Goal: Use online tool/utility: Utilize a website feature to perform a specific function

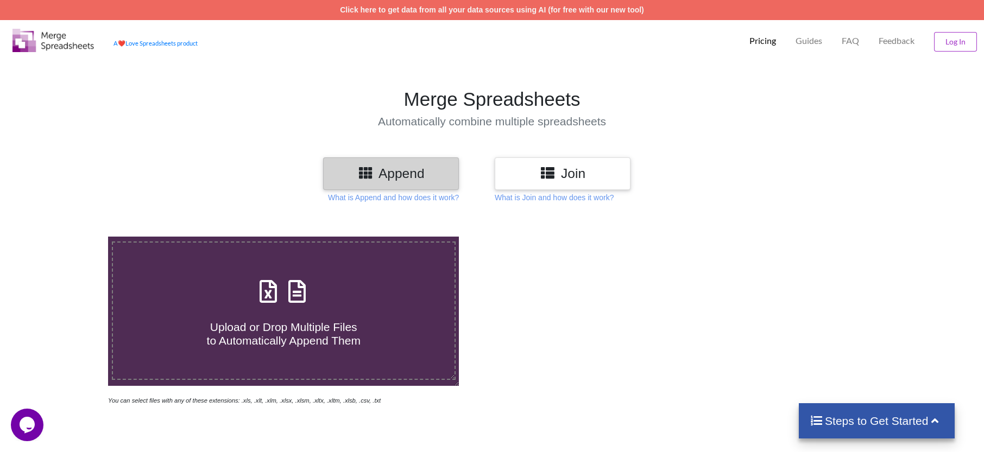
click at [415, 178] on h3 "Append" at bounding box center [390, 174] width 119 height 16
click at [379, 173] on h3 "Append" at bounding box center [390, 174] width 119 height 16
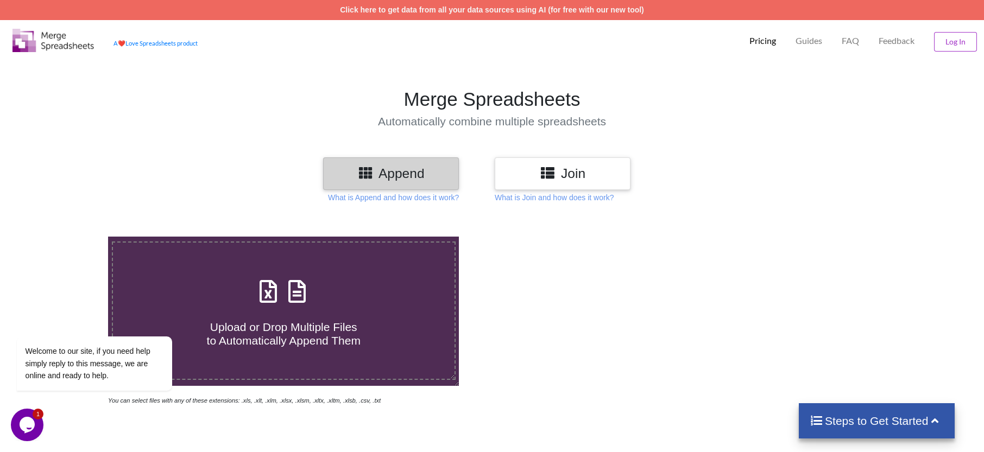
click at [376, 171] on h3 "Append" at bounding box center [390, 174] width 119 height 16
click at [540, 267] on div at bounding box center [700, 321] width 417 height 169
click at [377, 177] on h3 "Append" at bounding box center [390, 174] width 119 height 16
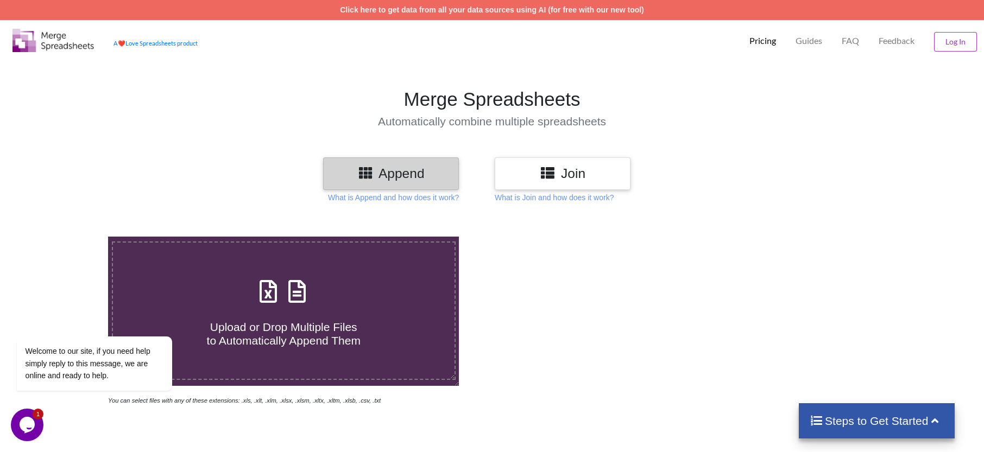
drag, startPoint x: 377, startPoint y: 177, endPoint x: 581, endPoint y: 292, distance: 233.2
click at [581, 292] on div at bounding box center [700, 321] width 417 height 169
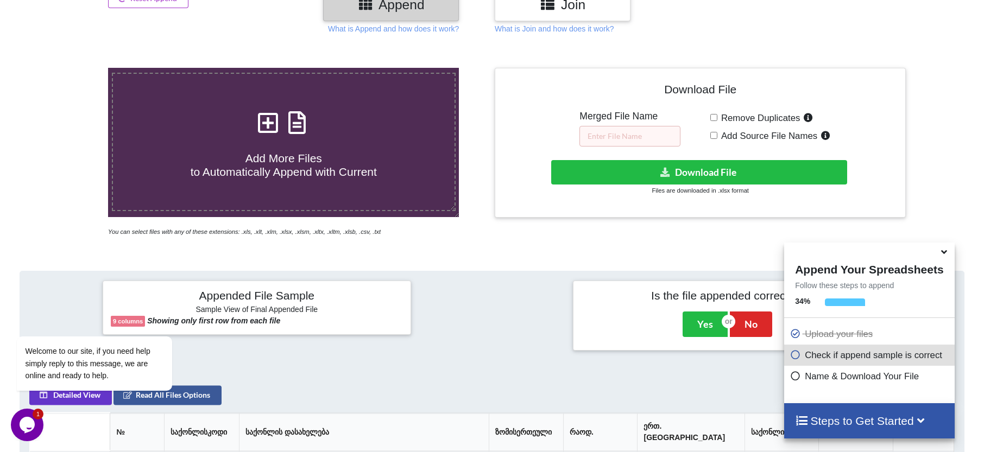
scroll to position [168, 0]
click at [614, 141] on input "text" at bounding box center [629, 137] width 101 height 21
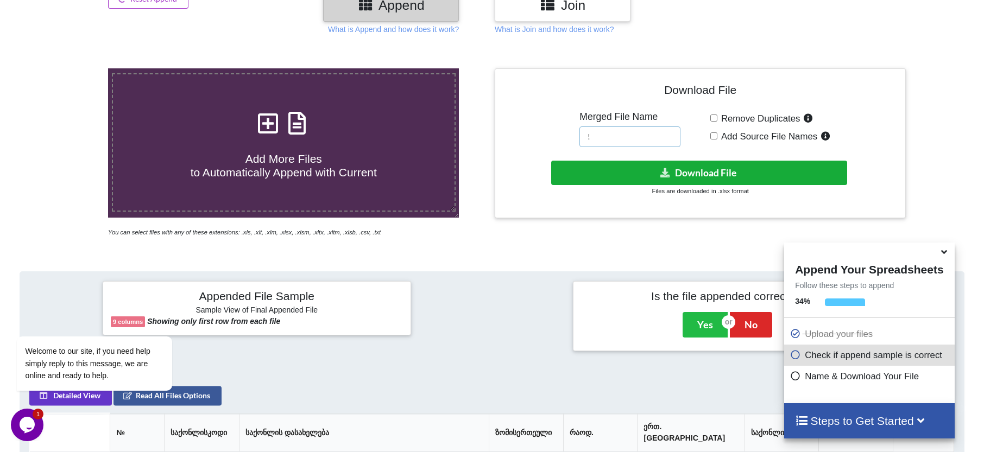
type input "!"
click at [704, 171] on button "Download File" at bounding box center [699, 173] width 297 height 24
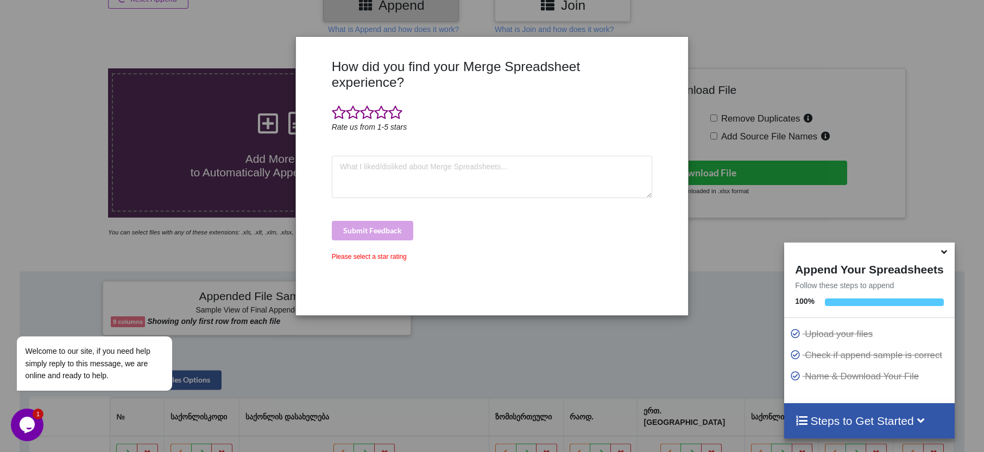
click at [466, 329] on div "How did you find your Merge Spreadsheet experience? Rate us from 1-5 stars Subm…" at bounding box center [492, 226] width 984 height 452
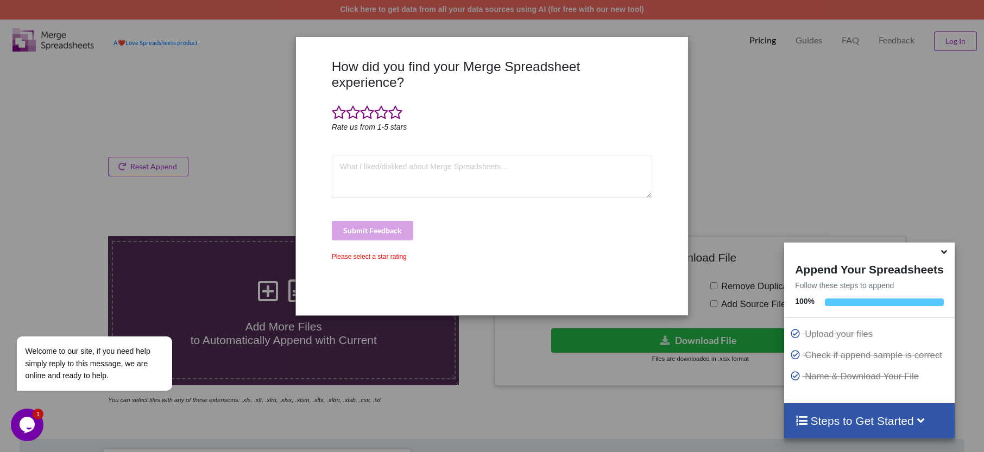
scroll to position [0, 0]
click at [394, 105] on span at bounding box center [395, 112] width 14 height 15
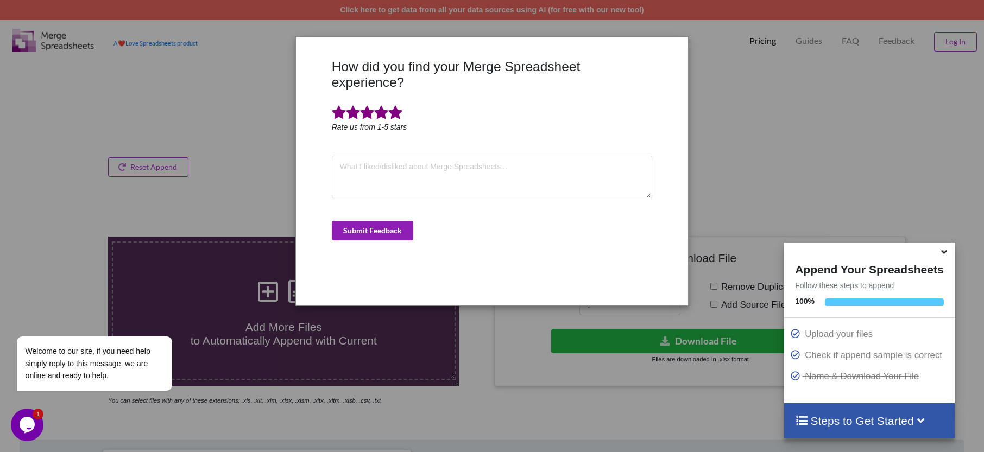
drag, startPoint x: 386, startPoint y: 210, endPoint x: 796, endPoint y: 156, distance: 413.5
click at [389, 221] on button "Submit Feedback" at bounding box center [372, 231] width 81 height 20
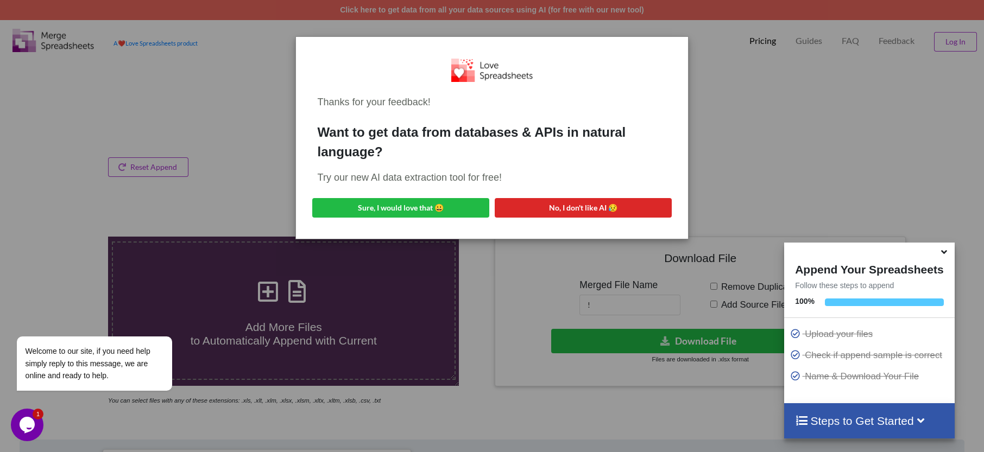
click at [779, 100] on div "Thanks for your feedback! Want to get data from databases & APIs in natural lan…" at bounding box center [492, 226] width 984 height 452
click at [577, 139] on div "Want to get data from databases & APIs in natural language?" at bounding box center [492, 142] width 349 height 39
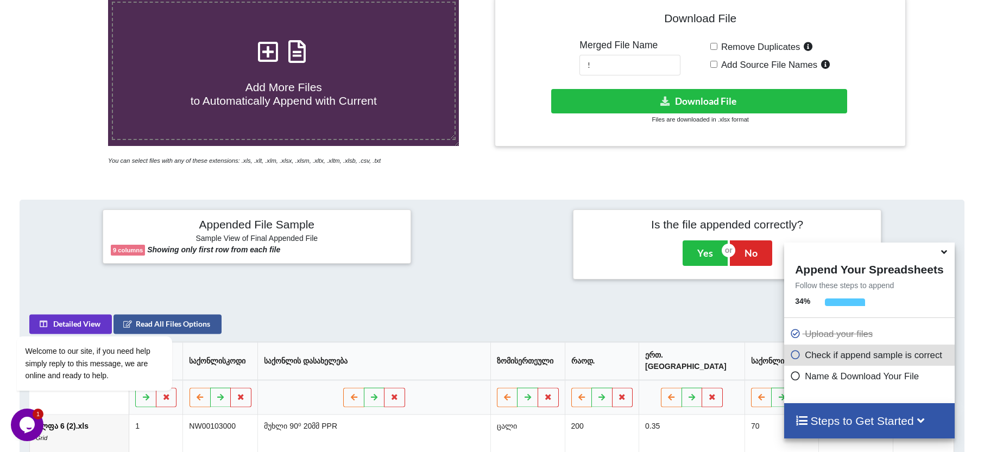
scroll to position [223, 0]
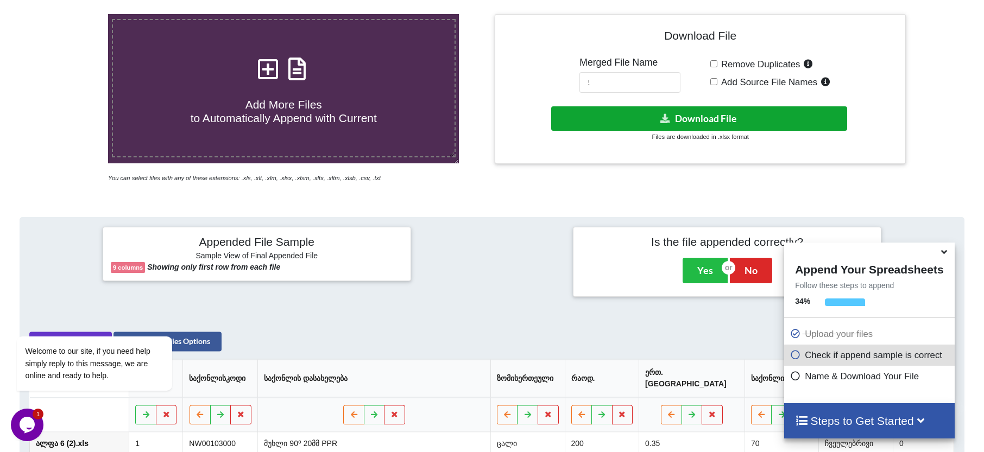
click at [743, 119] on button "Download File" at bounding box center [699, 118] width 297 height 24
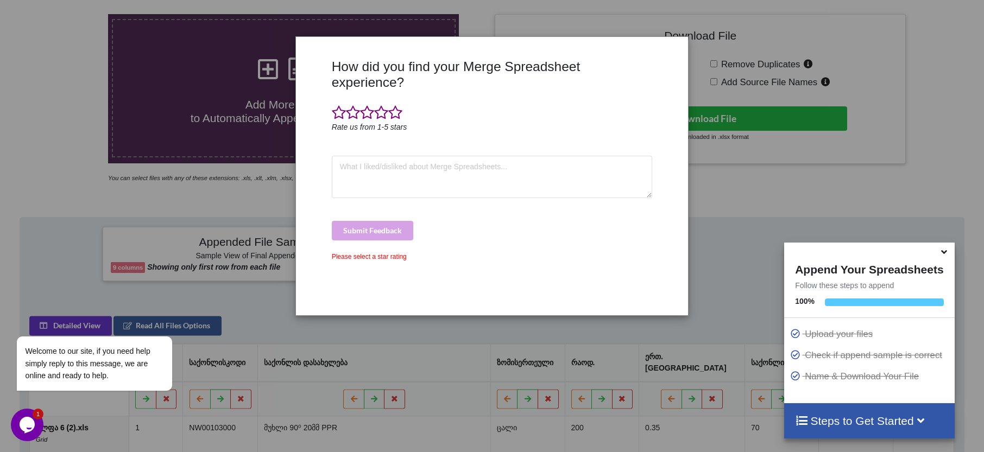
click at [554, 5] on div "How did you find your Merge Spreadsheet experience? Rate us from 1-5 stars Subm…" at bounding box center [492, 226] width 984 height 452
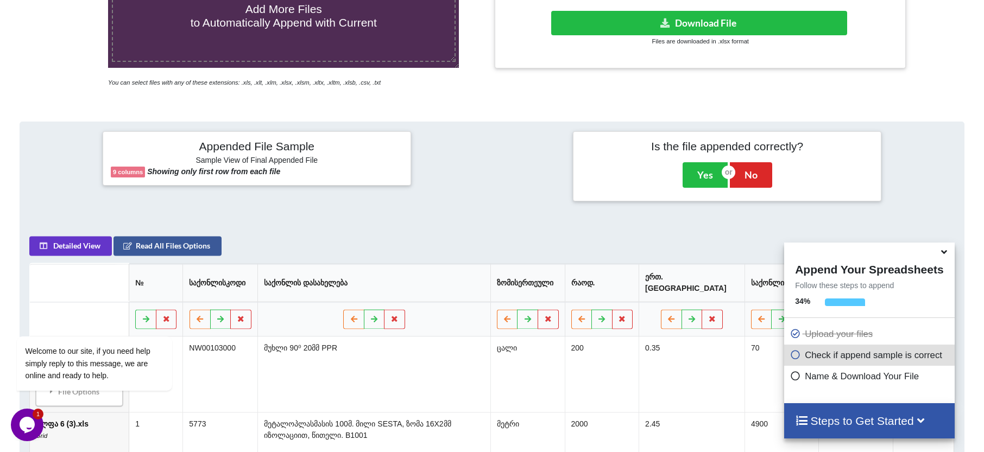
scroll to position [168, 0]
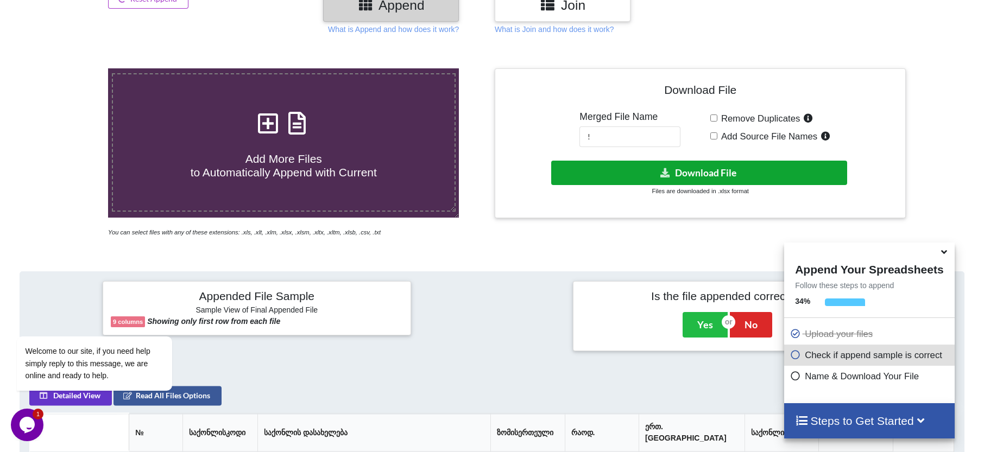
click at [701, 172] on button "Download File" at bounding box center [699, 173] width 297 height 24
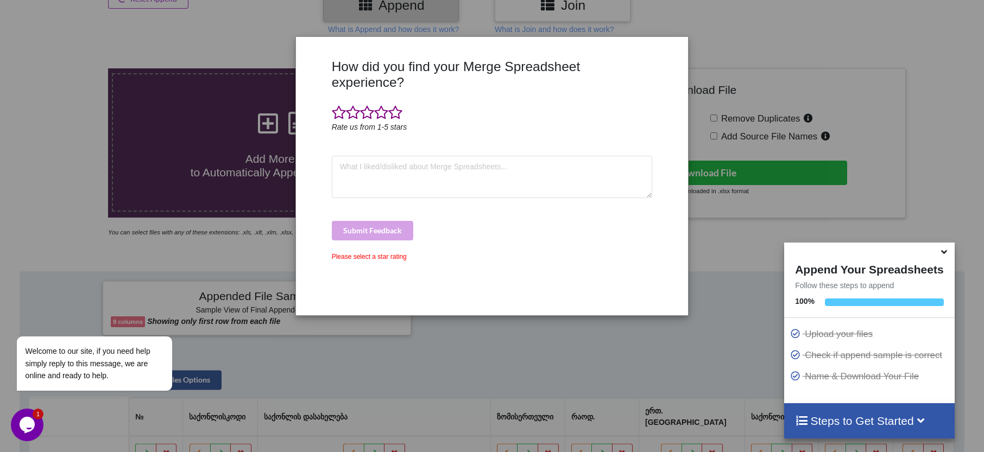
click at [44, 105] on div "How did you find your Merge Spreadsheet experience? Rate us from 1-5 stars Subm…" at bounding box center [492, 226] width 984 height 452
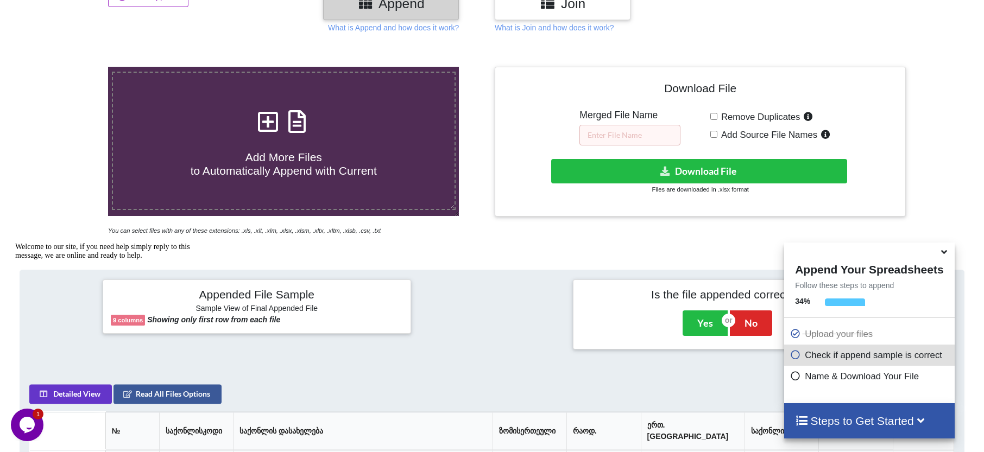
scroll to position [168, 0]
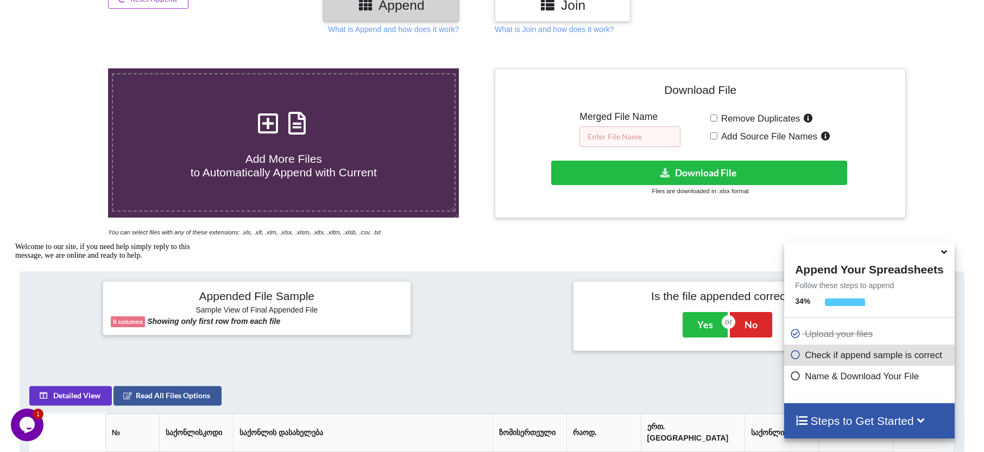
click at [653, 133] on input "text" at bounding box center [629, 137] width 101 height 21
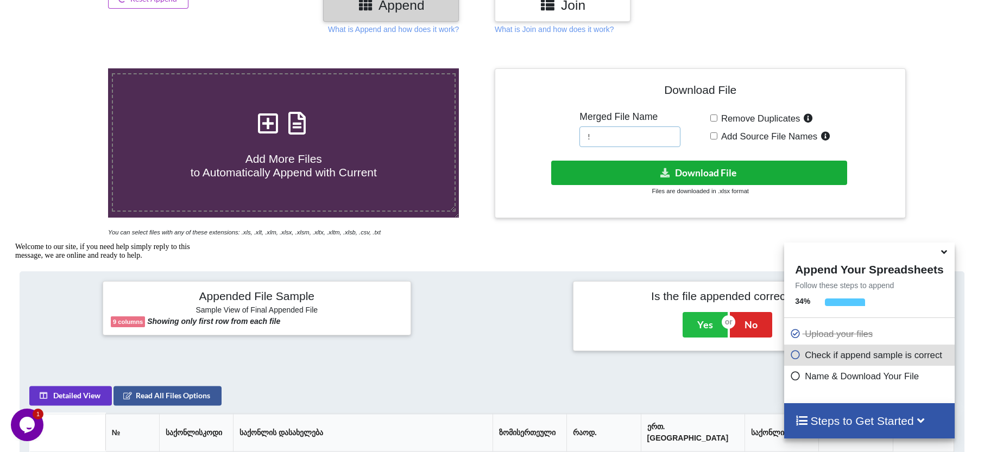
type input "!"
click at [725, 174] on button "Download File" at bounding box center [699, 173] width 297 height 24
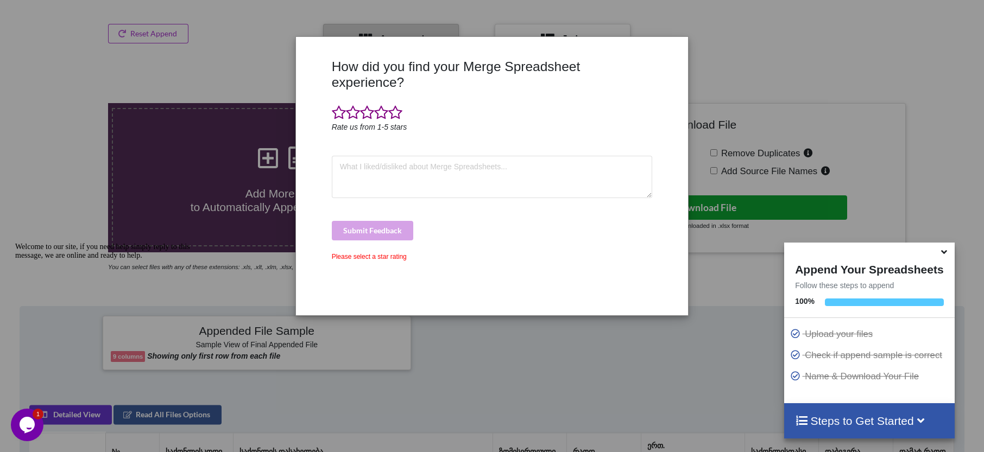
scroll to position [5, 0]
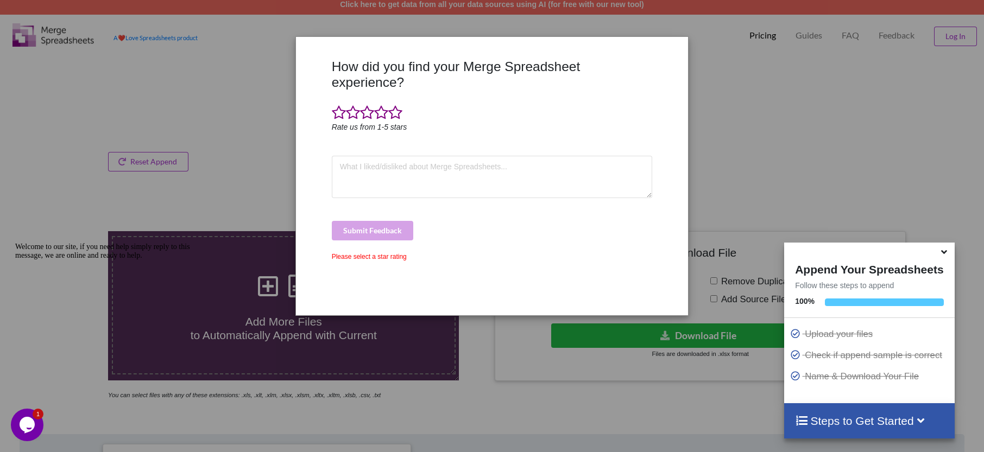
click at [226, 100] on div "How did you find your Merge Spreadsheet experience? Rate us from 1-5 stars Subm…" at bounding box center [492, 226] width 984 height 452
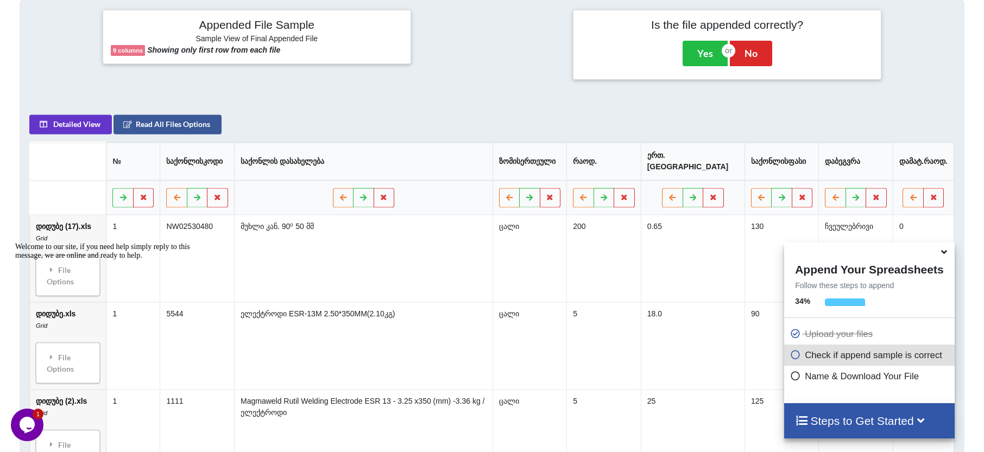
scroll to position [168, 0]
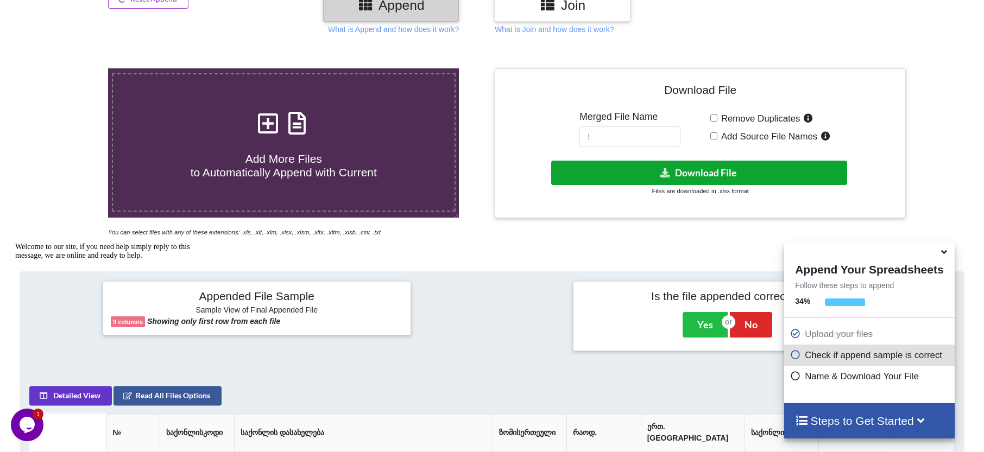
click at [699, 171] on button "Download File" at bounding box center [699, 173] width 297 height 24
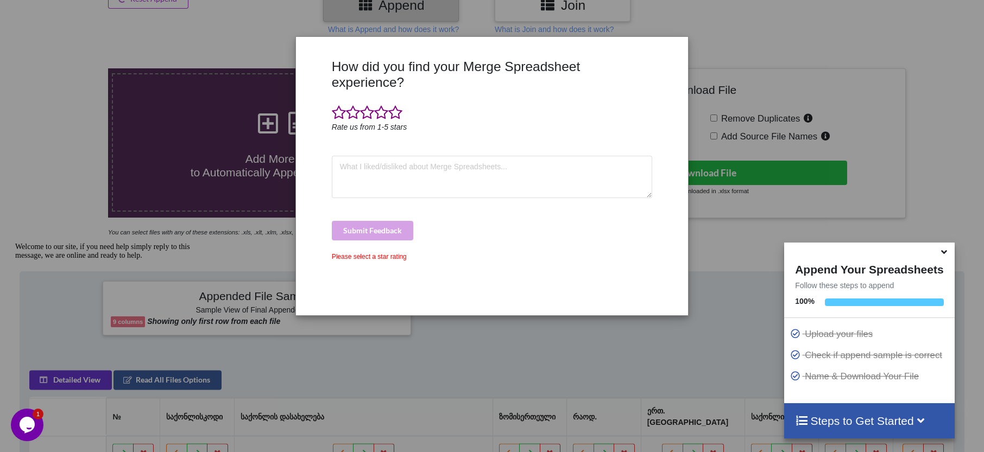
click at [77, 119] on div "How did you find your Merge Spreadsheet experience? Rate us from 1-5 stars Subm…" at bounding box center [492, 226] width 984 height 452
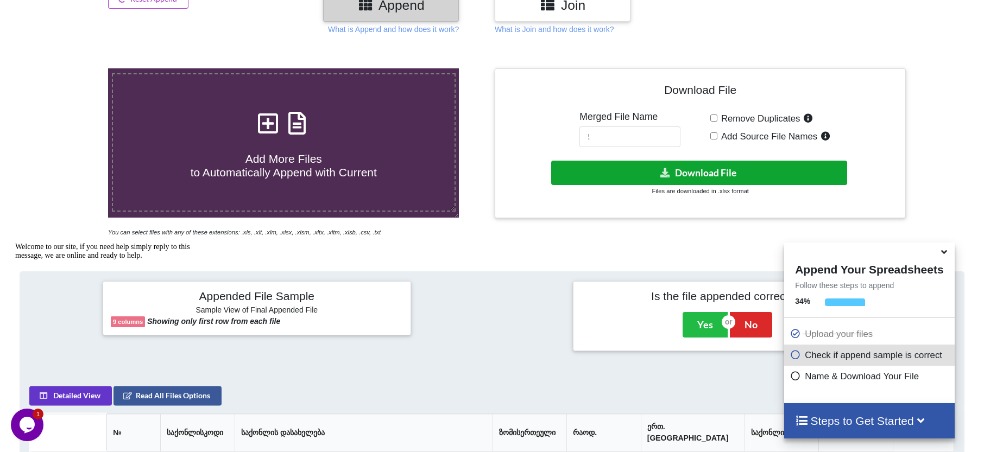
click at [709, 173] on button "Download File" at bounding box center [699, 173] width 297 height 24
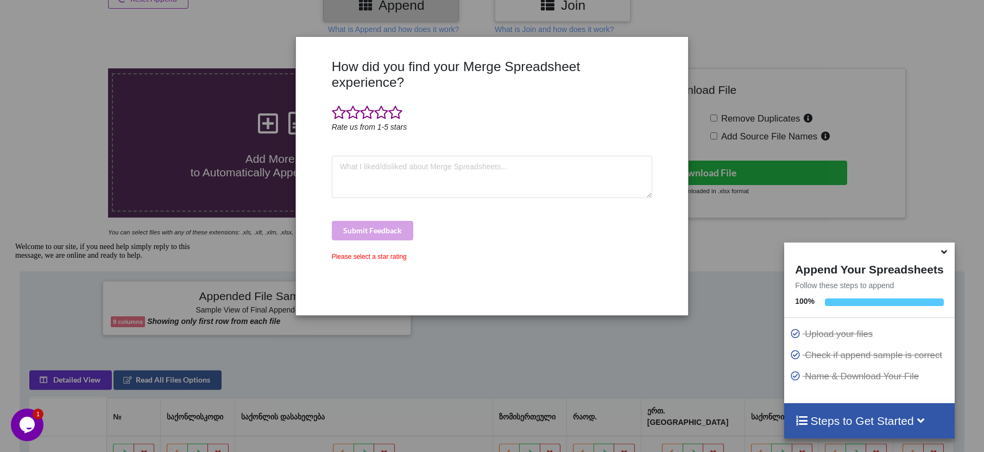
click at [61, 45] on div "How did you find your Merge Spreadsheet experience? Rate us from 1-5 stars Subm…" at bounding box center [492, 226] width 984 height 452
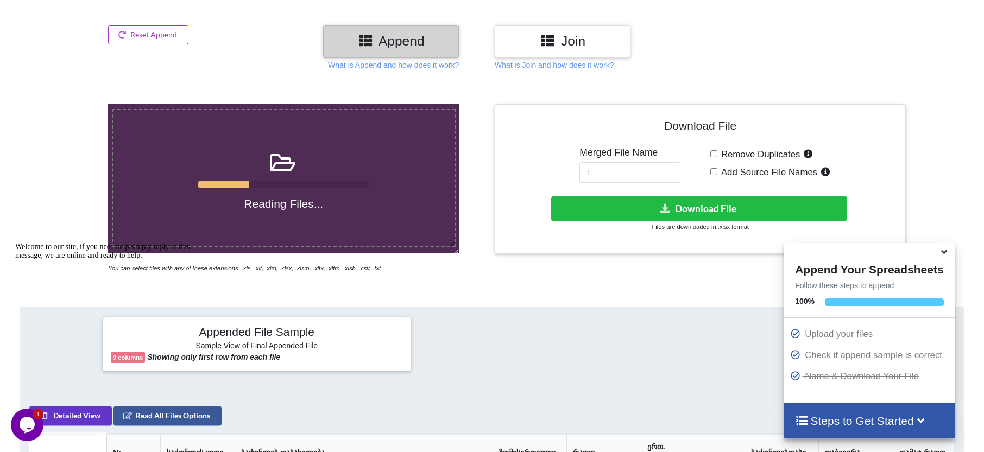
scroll to position [114, 0]
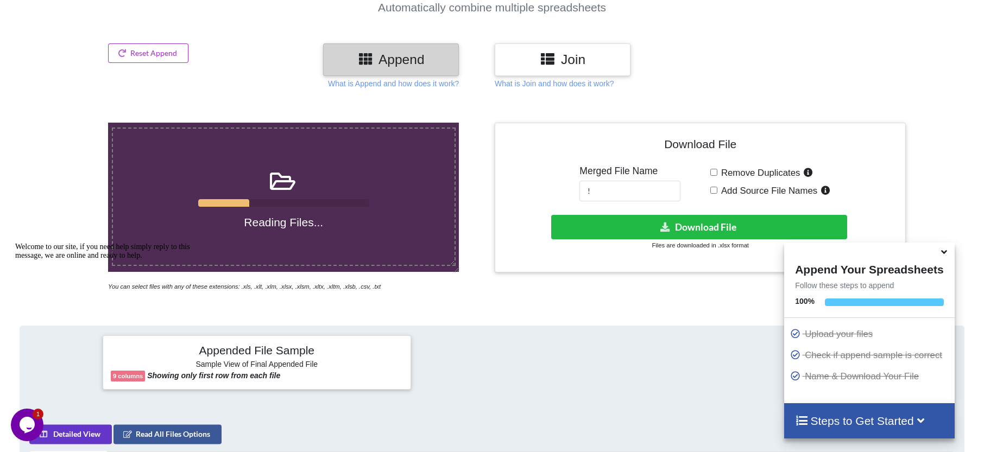
click at [47, 163] on div at bounding box center [33, 207] width 83 height 169
click at [149, 55] on button "Reset Append" at bounding box center [148, 53] width 80 height 20
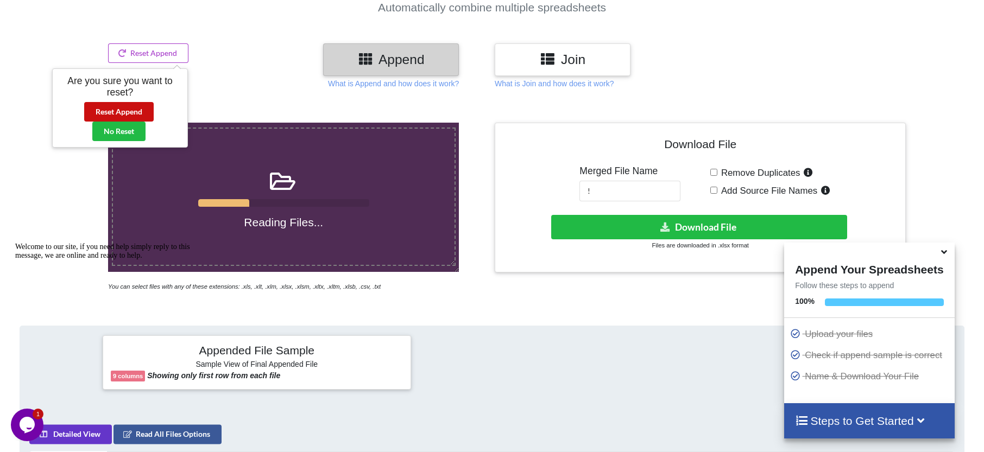
click at [133, 108] on button "Reset Append" at bounding box center [119, 112] width 70 height 20
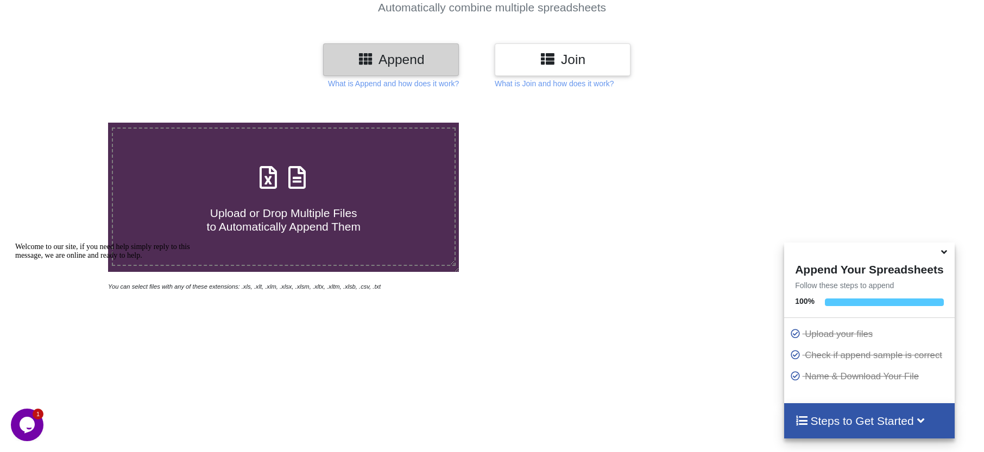
click at [606, 64] on h3 "Join" at bounding box center [562, 60] width 119 height 16
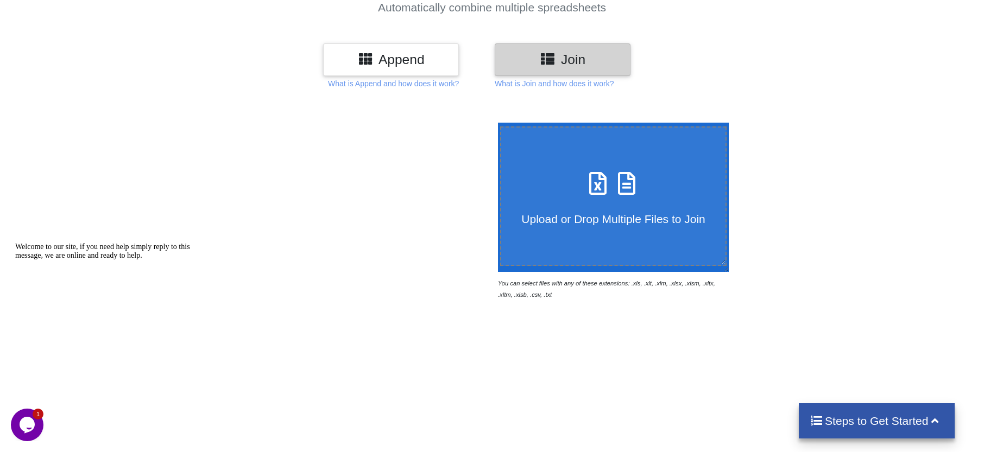
click at [417, 67] on h3 "Append" at bounding box center [390, 60] width 119 height 16
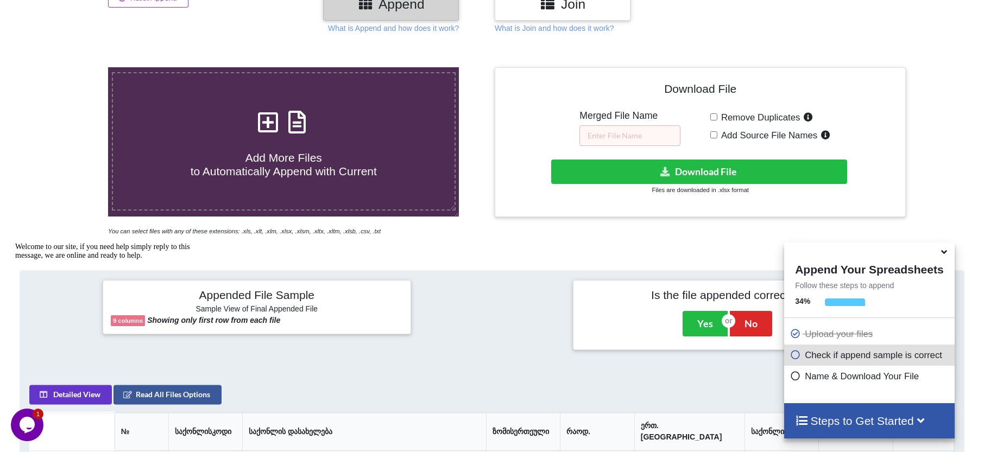
scroll to position [168, 0]
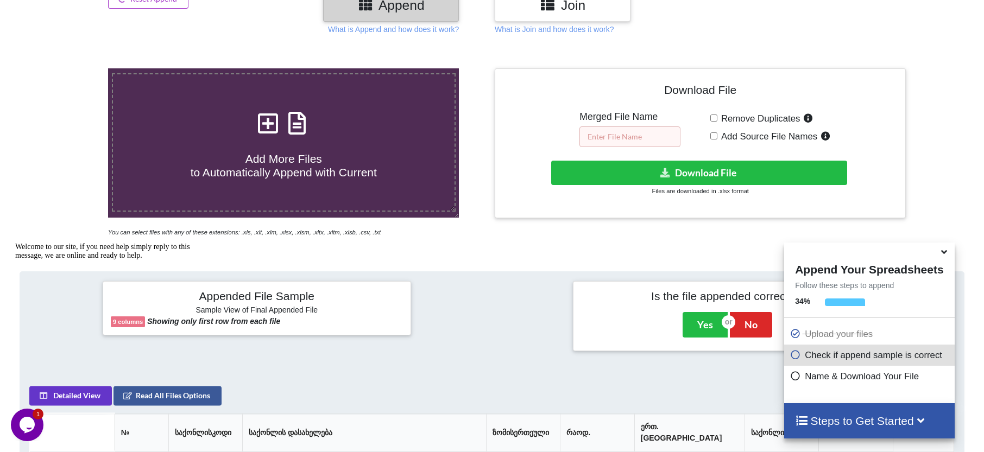
click at [609, 138] on input "text" at bounding box center [629, 137] width 101 height 21
type input "!"
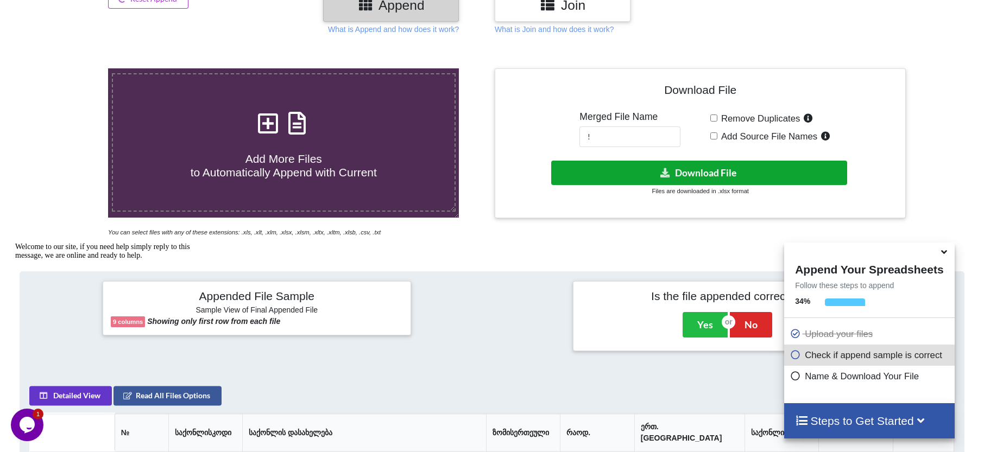
click at [712, 173] on button "Download File" at bounding box center [699, 173] width 297 height 24
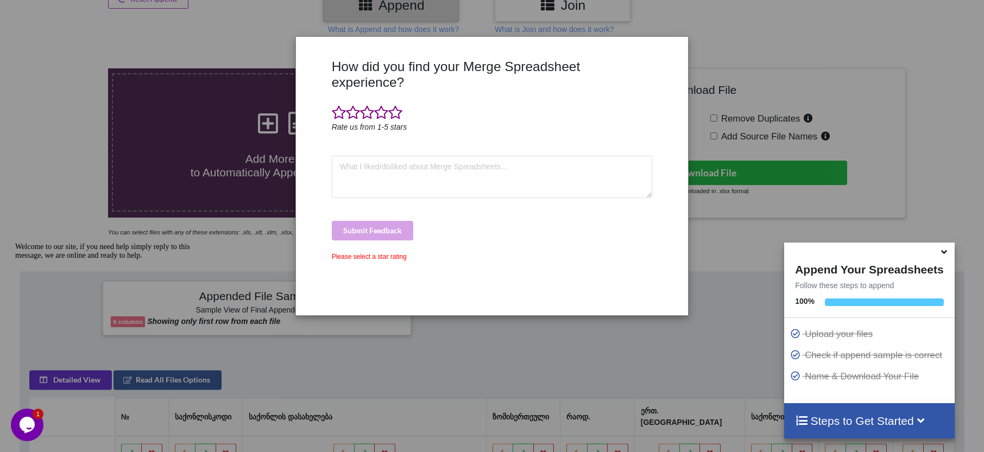
click at [12, 58] on div "How did you find your Merge Spreadsheet experience? Rate us from 1-5 stars Subm…" at bounding box center [492, 226] width 984 height 452
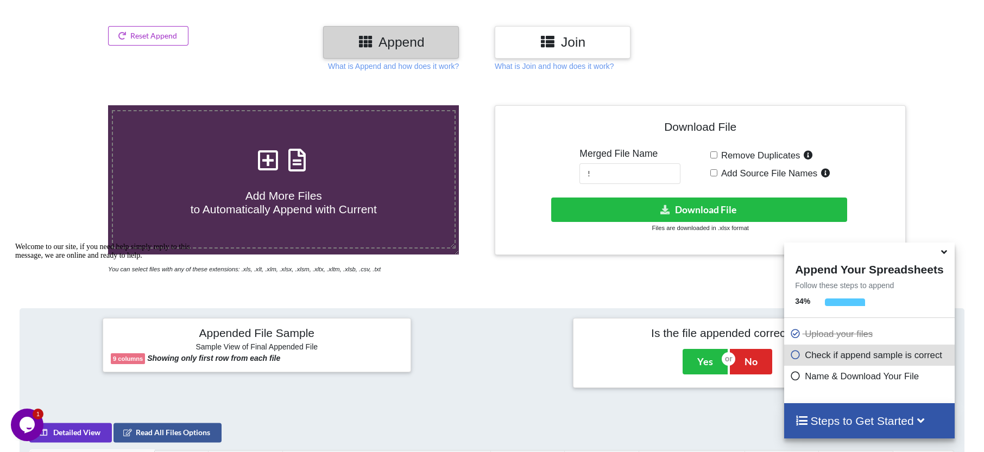
scroll to position [60, 0]
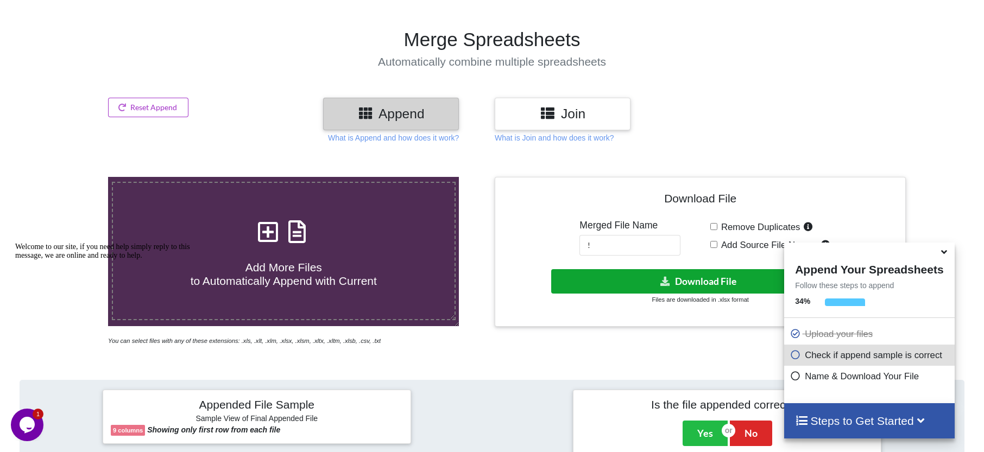
click at [686, 273] on button "Download File" at bounding box center [699, 281] width 297 height 24
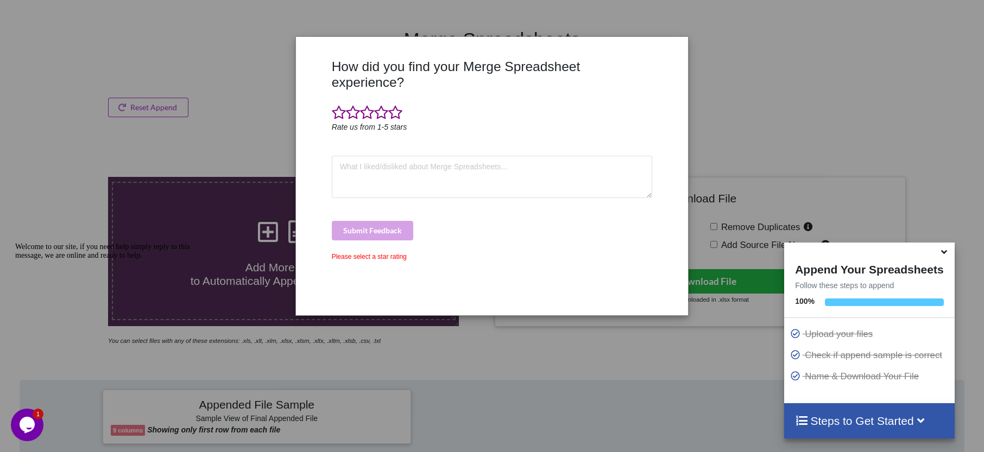
click at [100, 100] on div "How did you find your Merge Spreadsheet experience? Rate us from 1-5 stars Subm…" at bounding box center [492, 226] width 984 height 452
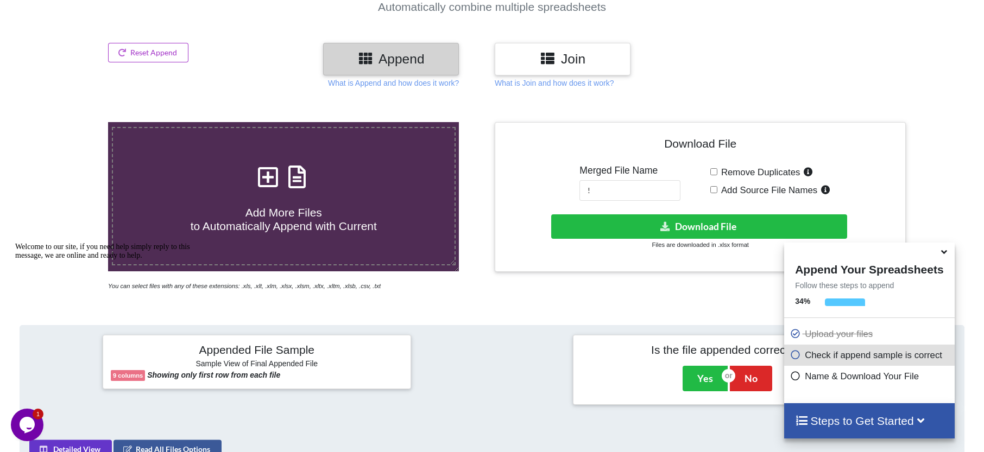
scroll to position [114, 0]
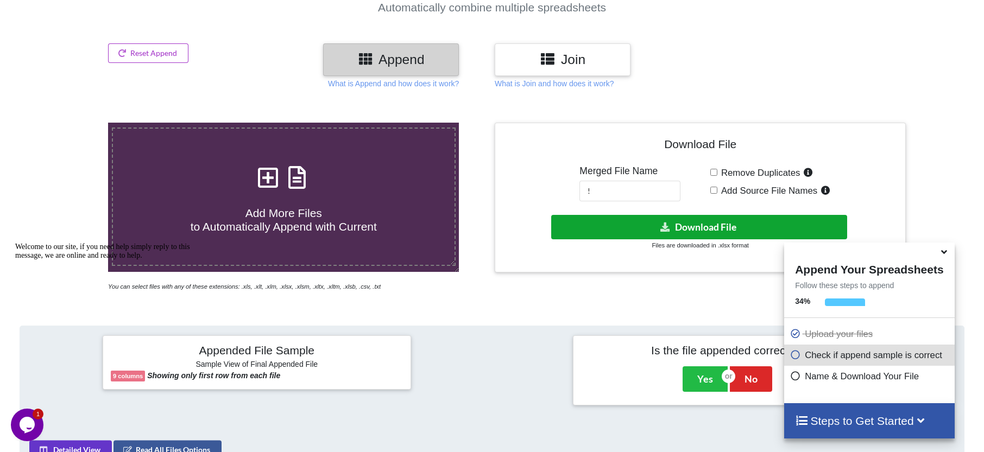
click at [692, 231] on button "Download File" at bounding box center [699, 227] width 297 height 24
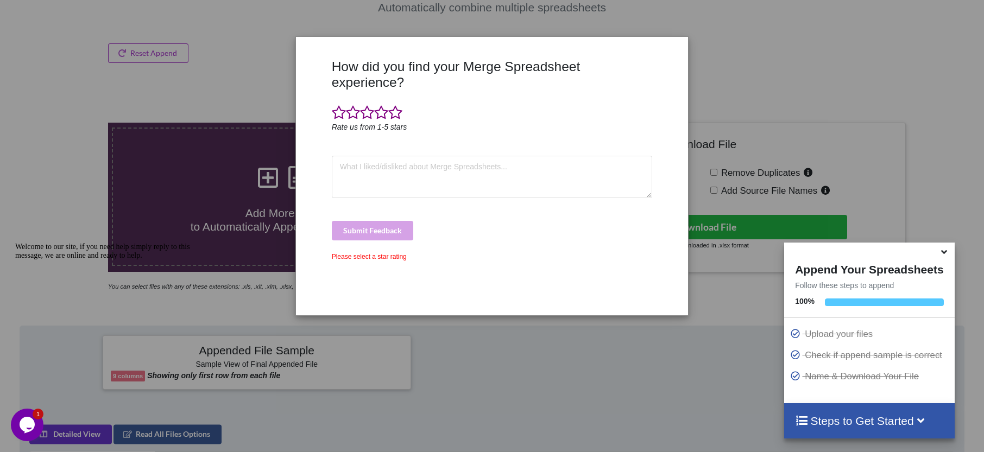
click at [65, 108] on div "How did you find your Merge Spreadsheet experience? Rate us from 1-5 stars Subm…" at bounding box center [492, 226] width 984 height 452
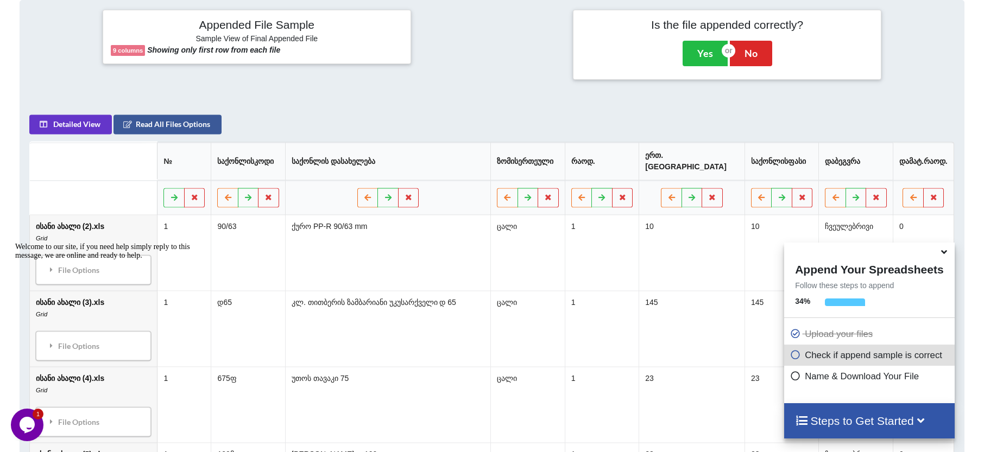
scroll to position [223, 0]
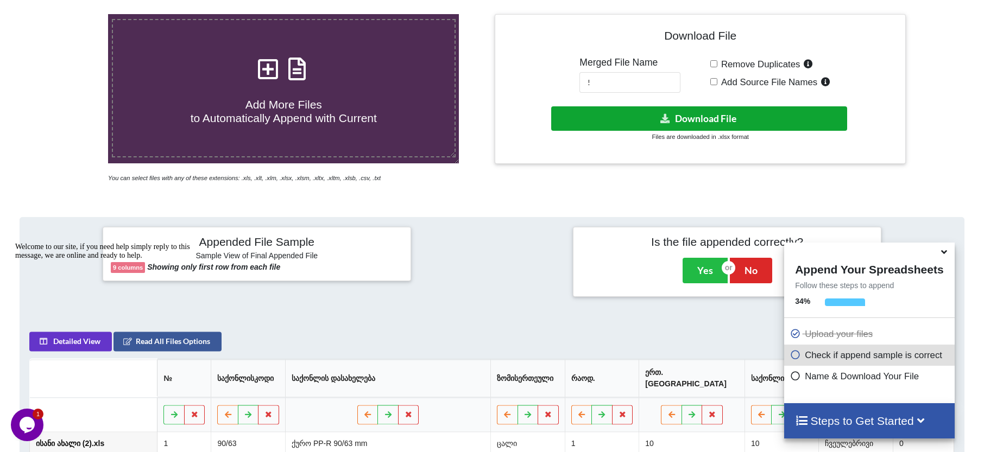
click at [704, 117] on button "Download File" at bounding box center [699, 118] width 297 height 24
